Goal: Task Accomplishment & Management: Manage account settings

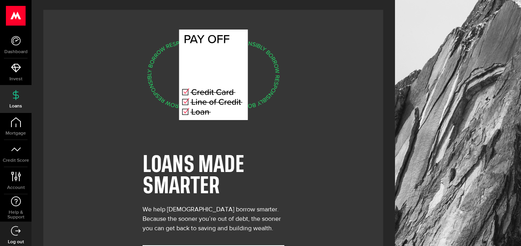
click at [201, 113] on icon at bounding box center [213, 75] width 69 height 91
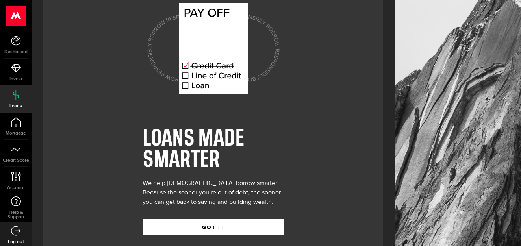
scroll to position [39, 0]
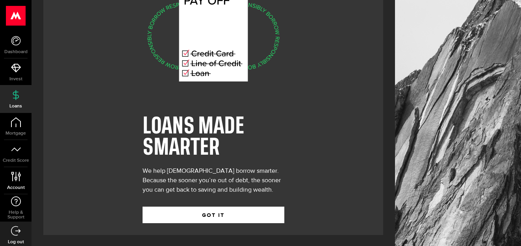
click at [15, 179] on use at bounding box center [15, 176] width 9 height 9
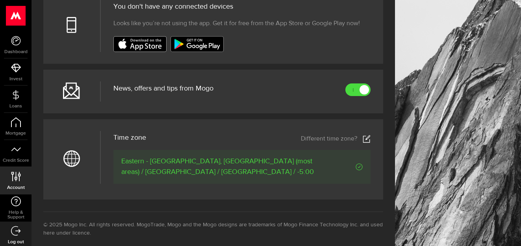
scroll to position [309, 0]
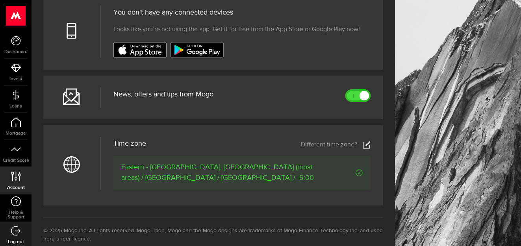
click at [359, 93] on link at bounding box center [358, 95] width 25 height 13
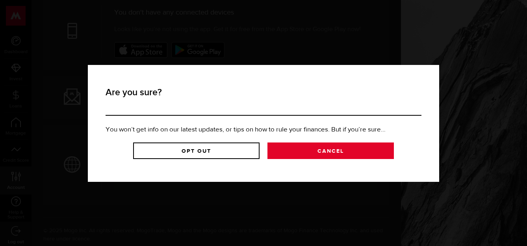
click at [335, 152] on link "Cancel" at bounding box center [331, 151] width 127 height 17
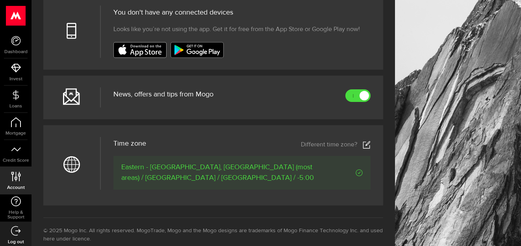
click at [70, 95] on use at bounding box center [71, 96] width 17 height 17
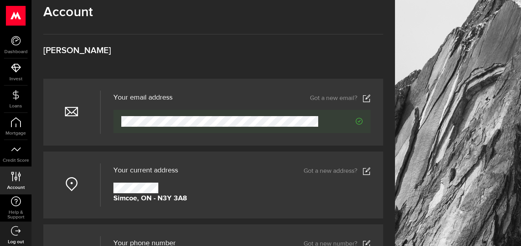
scroll to position [0, 0]
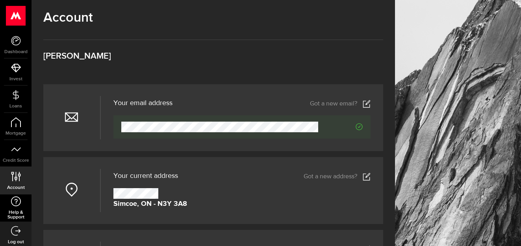
click at [13, 209] on link "Help & Support" at bounding box center [16, 208] width 32 height 27
